Goal: Transaction & Acquisition: Purchase product/service

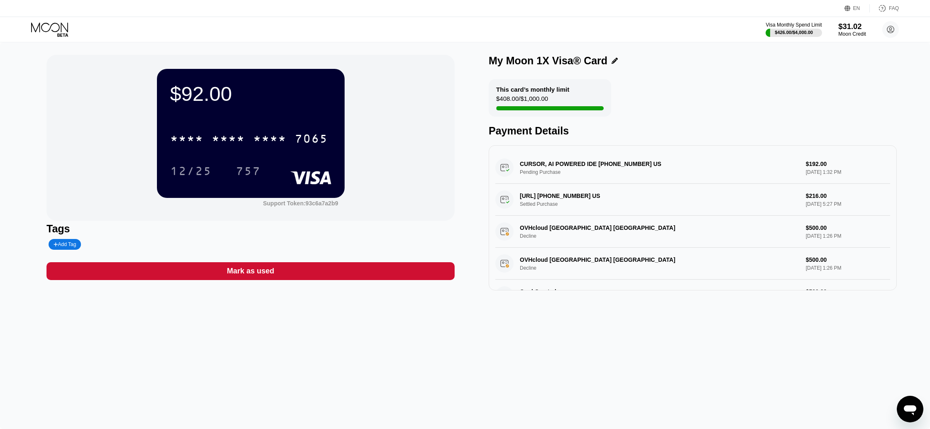
click at [844, 30] on div "$31.02" at bounding box center [852, 26] width 28 height 9
click at [60, 28] on icon at bounding box center [50, 29] width 39 height 15
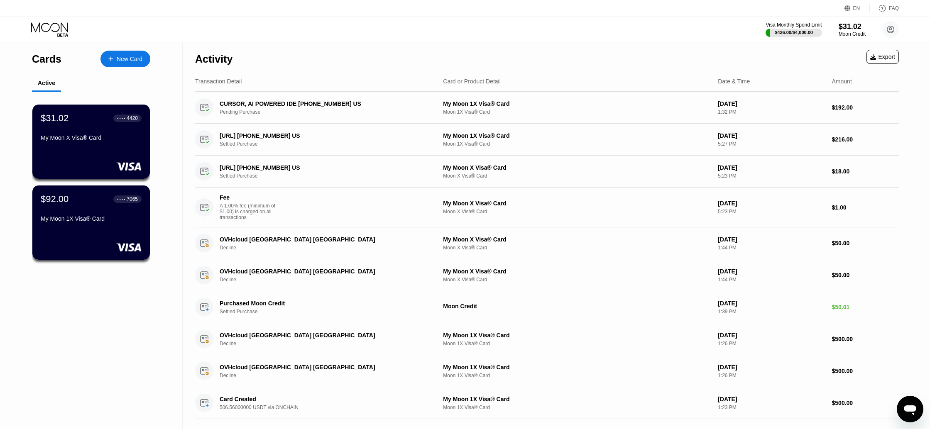
scroll to position [2, 0]
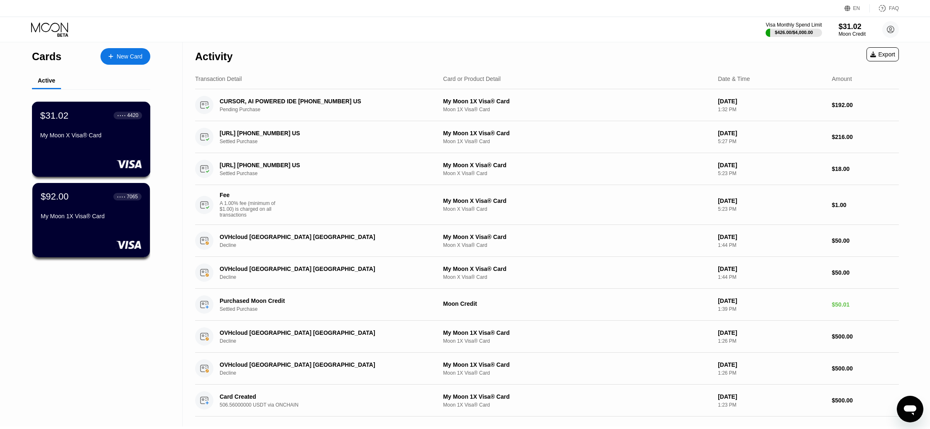
click at [104, 130] on div "$31.02 ● ● ● ● 4420 My Moon X Visa® Card" at bounding box center [91, 126] width 102 height 32
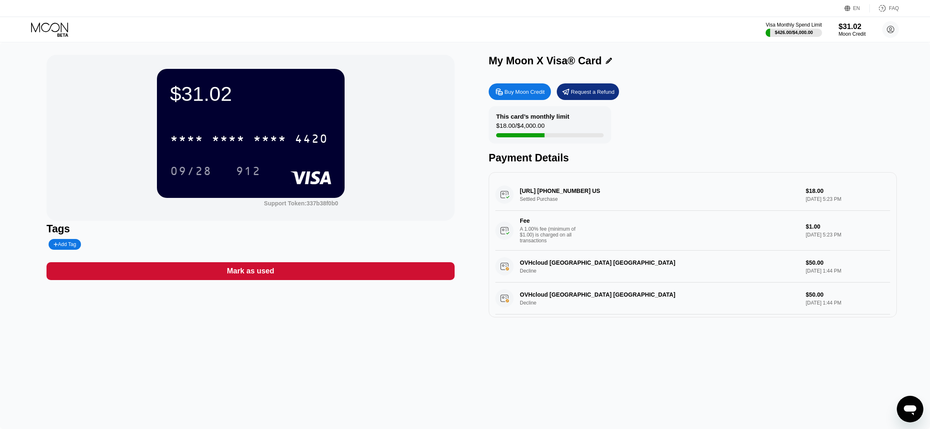
click at [58, 30] on icon at bounding box center [49, 27] width 37 height 10
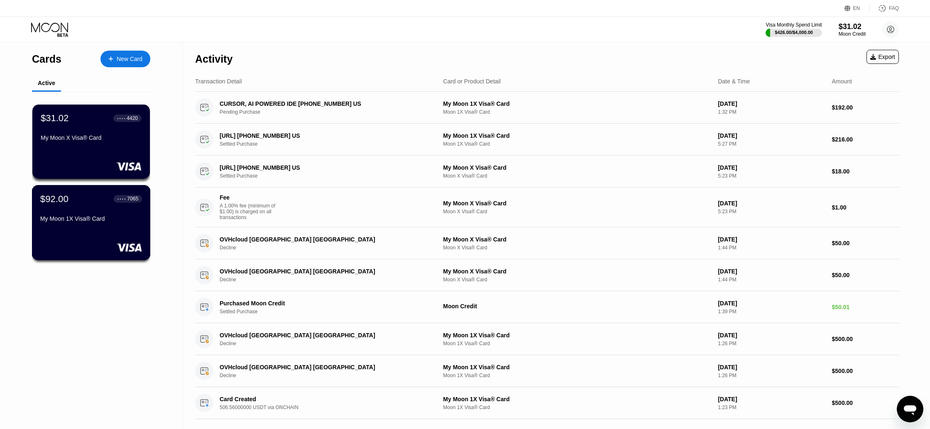
click at [95, 220] on div "My Moon 1X Visa® Card" at bounding box center [91, 218] width 102 height 7
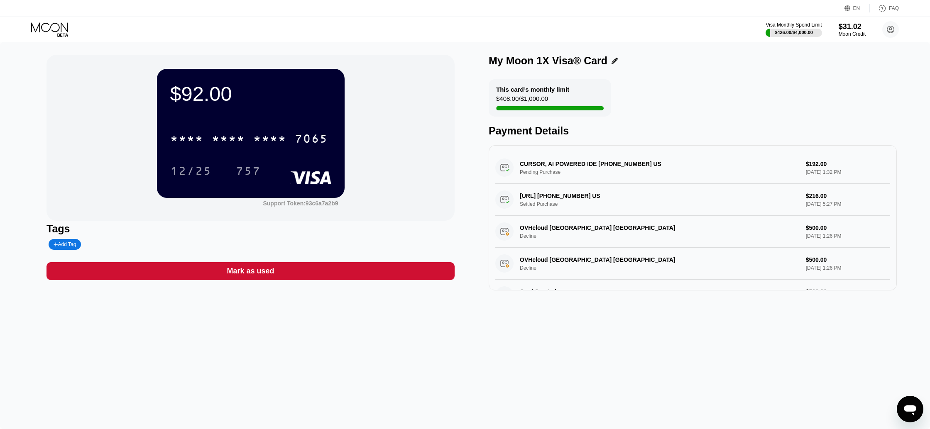
click at [49, 32] on icon at bounding box center [50, 29] width 39 height 15
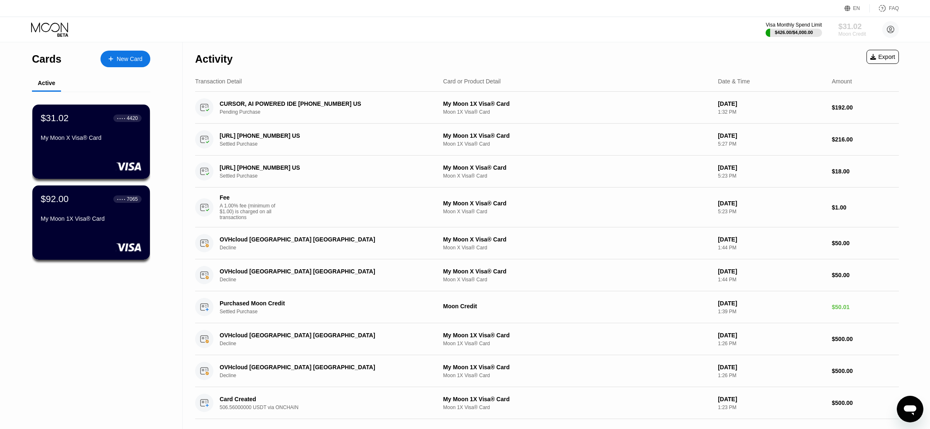
click at [856, 29] on div "$31.02" at bounding box center [852, 26] width 28 height 9
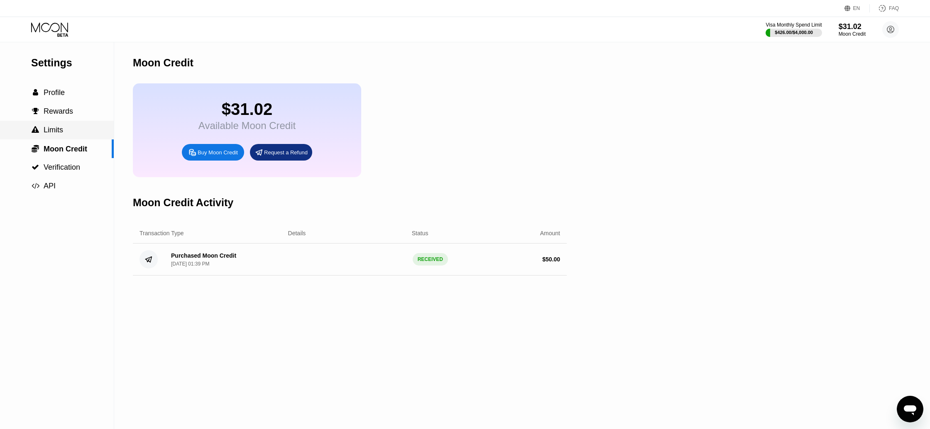
click at [58, 132] on span "Limits" at bounding box center [54, 130] width 20 height 8
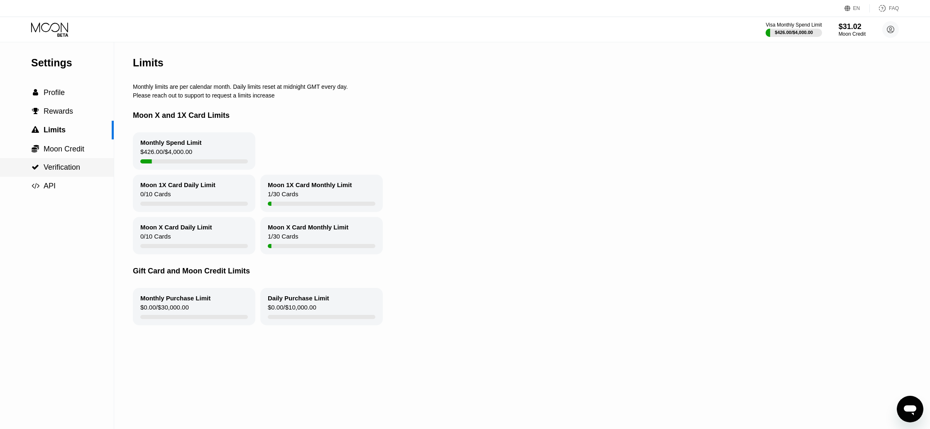
click at [68, 164] on span "Verification" at bounding box center [62, 167] width 37 height 8
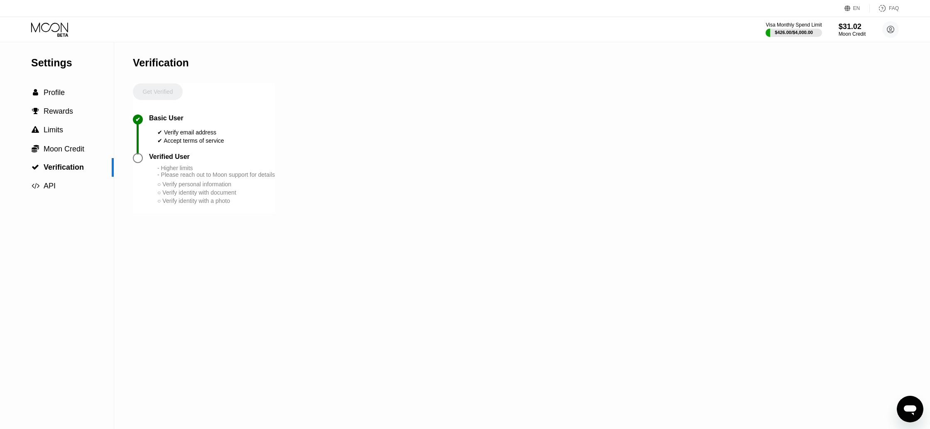
drag, startPoint x: 59, startPoint y: 28, endPoint x: 87, endPoint y: 34, distance: 28.6
click at [59, 28] on icon at bounding box center [49, 27] width 37 height 10
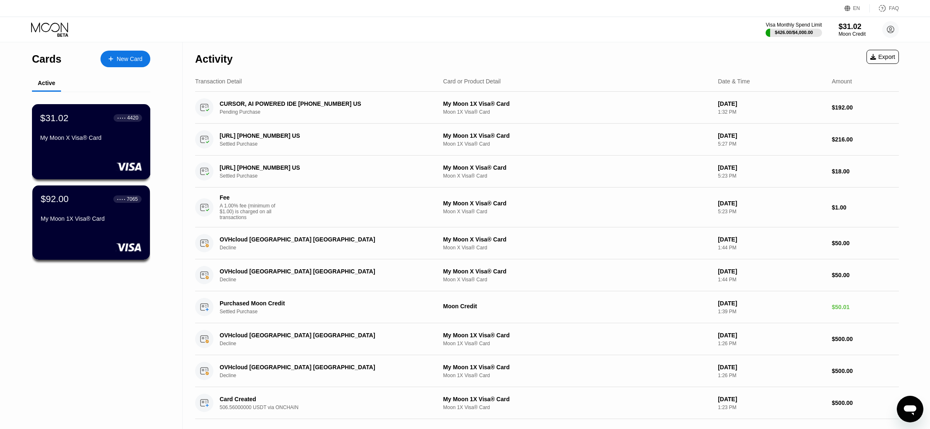
click at [79, 132] on div "$31.02 ● ● ● ● 4420 My Moon X Visa® Card" at bounding box center [91, 129] width 102 height 32
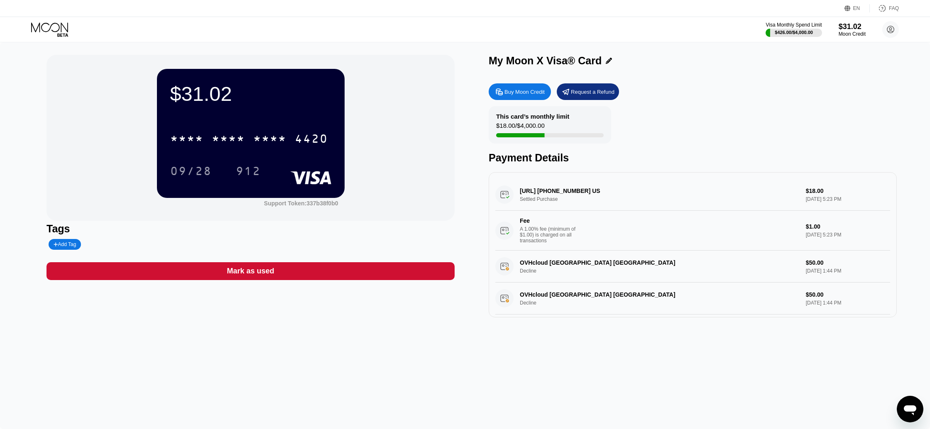
click at [524, 93] on div "Buy Moon Credit" at bounding box center [524, 91] width 40 height 7
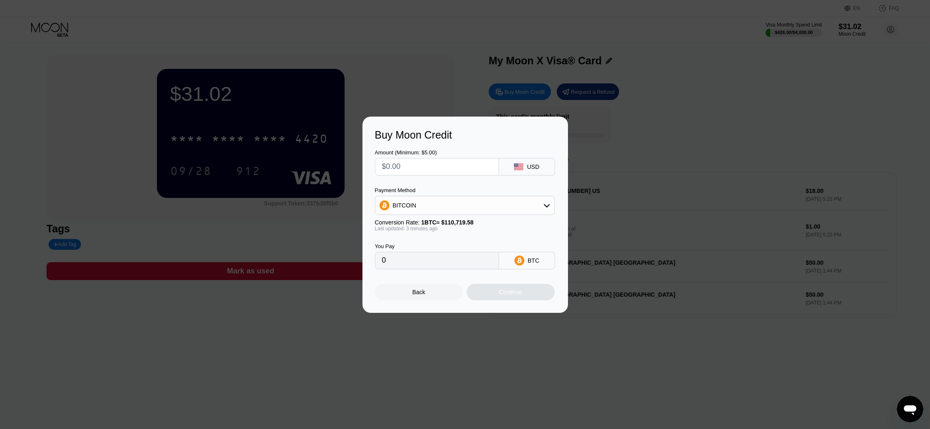
click at [460, 171] on input "text" at bounding box center [437, 167] width 110 height 17
type input "$7"
type input "0.00006331"
type input "$70"
type input "0.00063303"
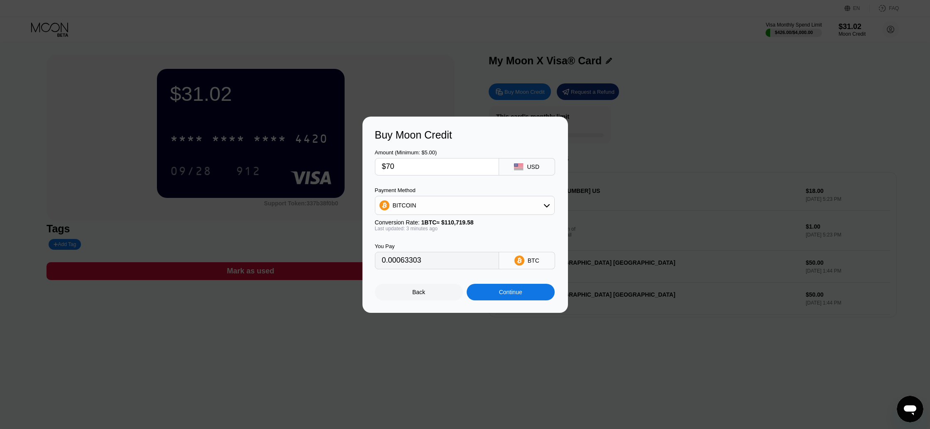
type input "$70"
click at [484, 207] on div "BITCOIN" at bounding box center [464, 205] width 179 height 17
click at [448, 247] on div "USDT on TRON" at bounding box center [469, 246] width 157 height 7
type input "70.71"
click at [511, 292] on div "Continue" at bounding box center [510, 292] width 23 height 7
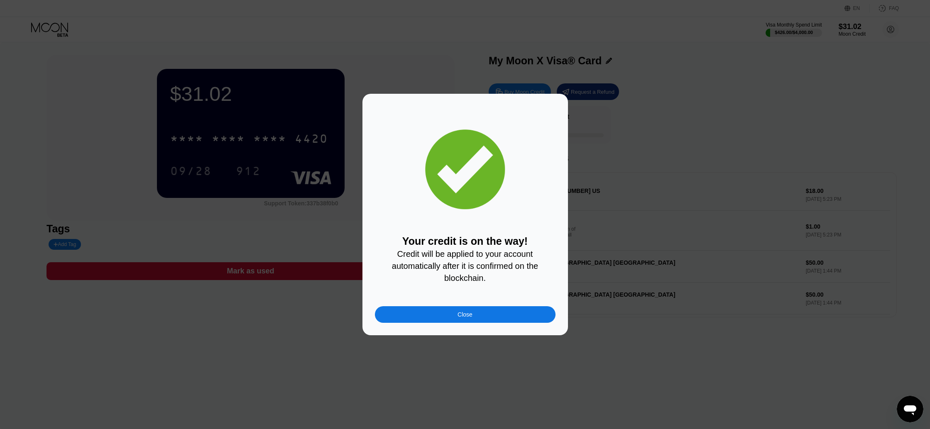
click at [461, 318] on div "Close" at bounding box center [465, 314] width 181 height 17
click at [478, 317] on div "Close" at bounding box center [465, 314] width 181 height 17
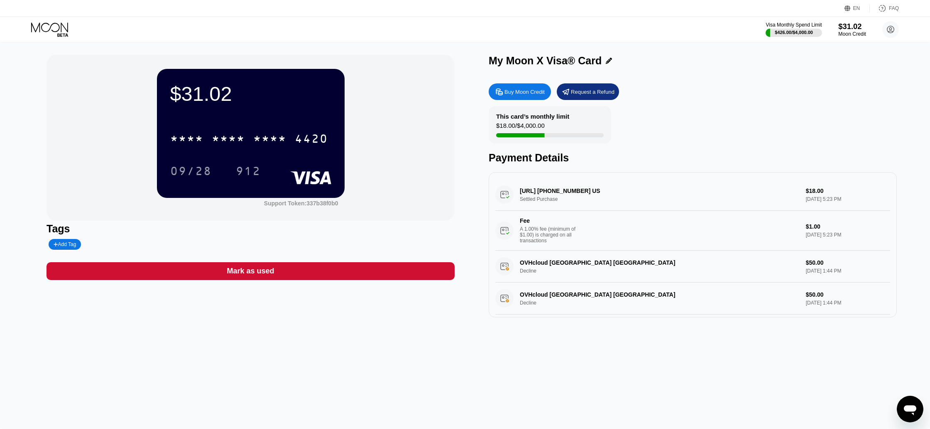
drag, startPoint x: 849, startPoint y: 32, endPoint x: 846, endPoint y: 38, distance: 6.1
click at [849, 32] on div "Moon Credit" at bounding box center [852, 34] width 28 height 6
